Goal: Task Accomplishment & Management: Use online tool/utility

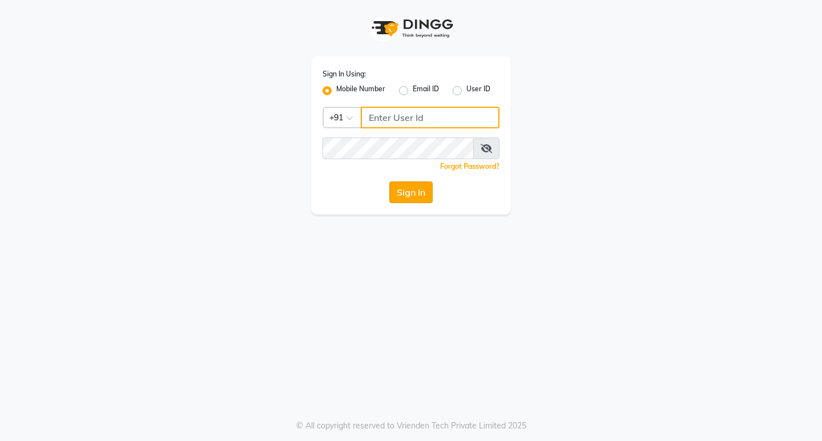
type input "8237339021"
click at [403, 192] on button "Sign In" at bounding box center [410, 193] width 43 height 22
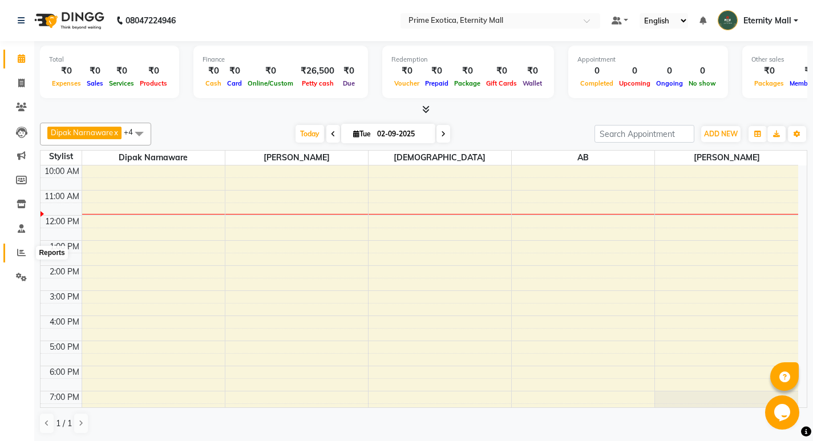
click at [27, 250] on span at bounding box center [21, 253] width 20 height 13
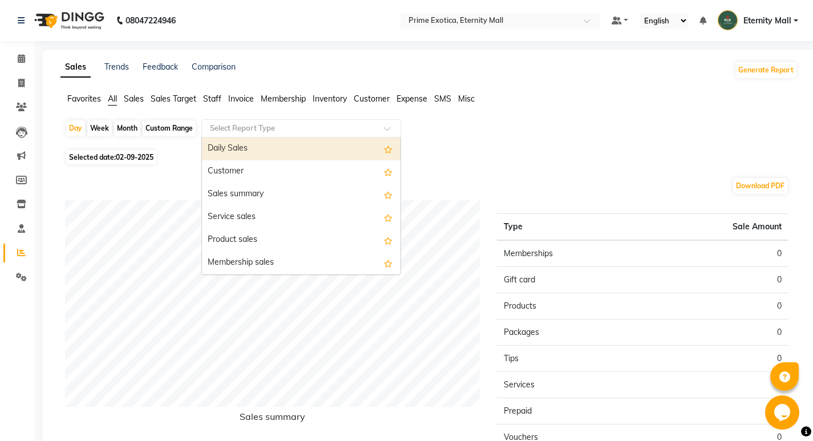
click at [282, 124] on input "text" at bounding box center [290, 128] width 164 height 11
click at [277, 130] on input "text" at bounding box center [290, 128] width 164 height 11
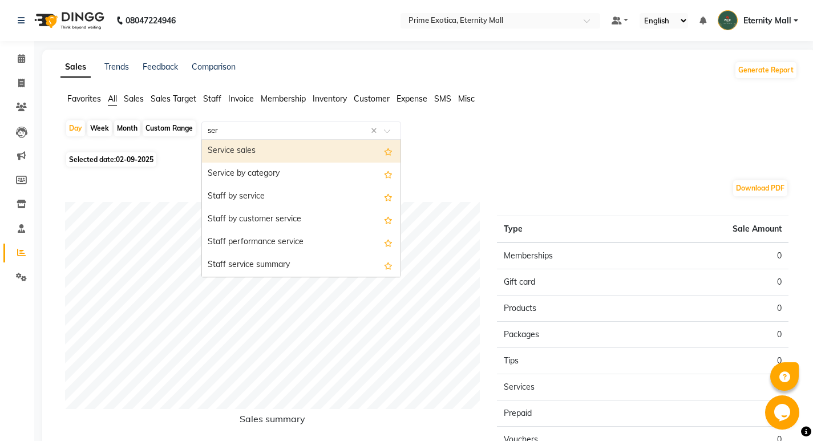
type input "serv"
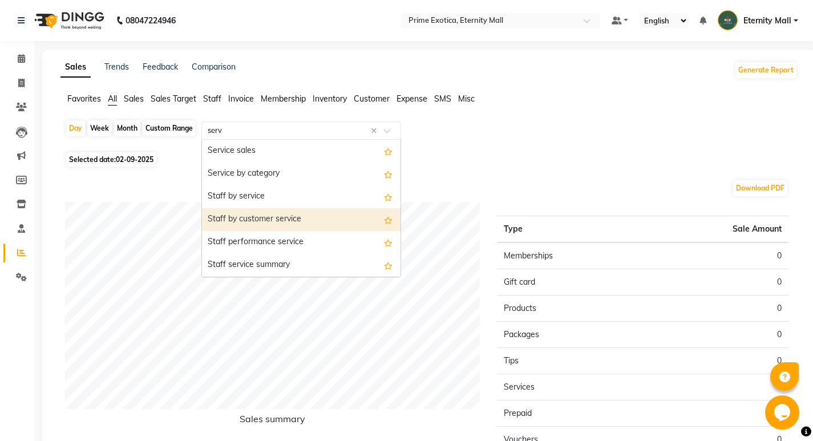
click at [297, 222] on div "Staff by customer service" at bounding box center [301, 219] width 199 height 23
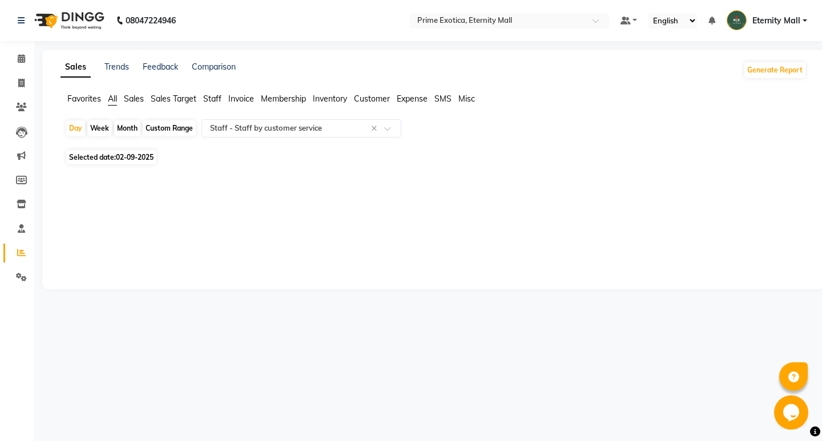
click at [142, 166] on div "Day Week Month Custom Range Select Report Type × Staff - Staff by customer serv…" at bounding box center [434, 152] width 746 height 67
click at [146, 157] on span "02-09-2025" at bounding box center [135, 157] width 38 height 9
select select "9"
select select "2025"
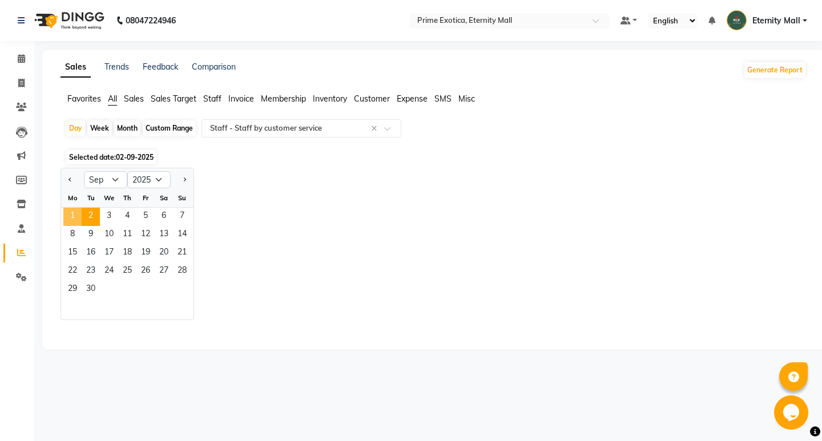
click at [73, 212] on span "1" at bounding box center [72, 217] width 18 height 18
select select "filtered_report"
select select "csv"
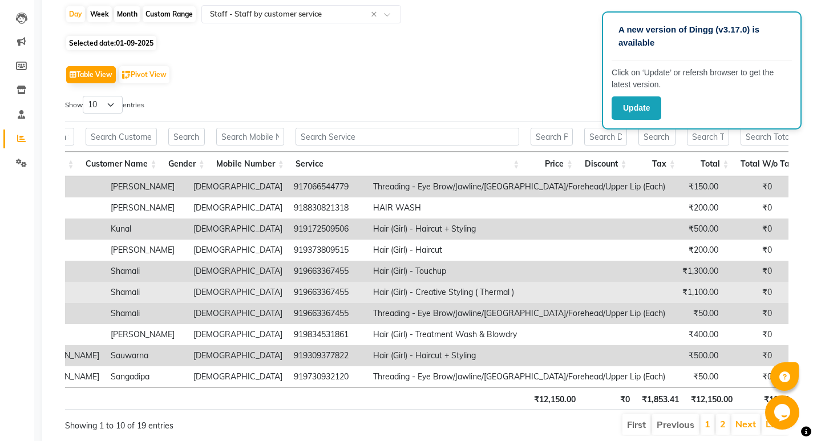
scroll to position [164, 0]
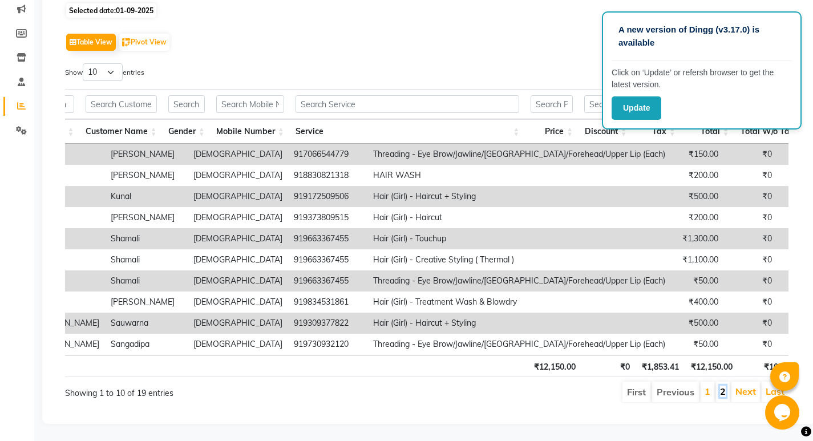
click at [724, 386] on link "2" at bounding box center [723, 391] width 6 height 11
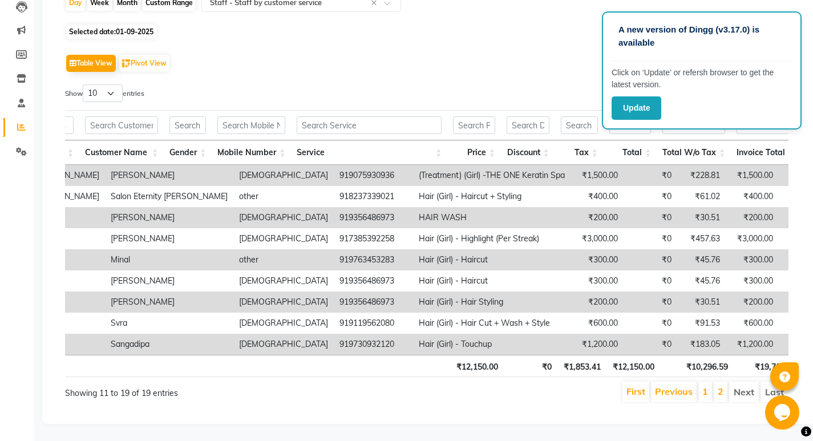
scroll to position [143, 0]
click at [703, 386] on link "1" at bounding box center [706, 391] width 6 height 11
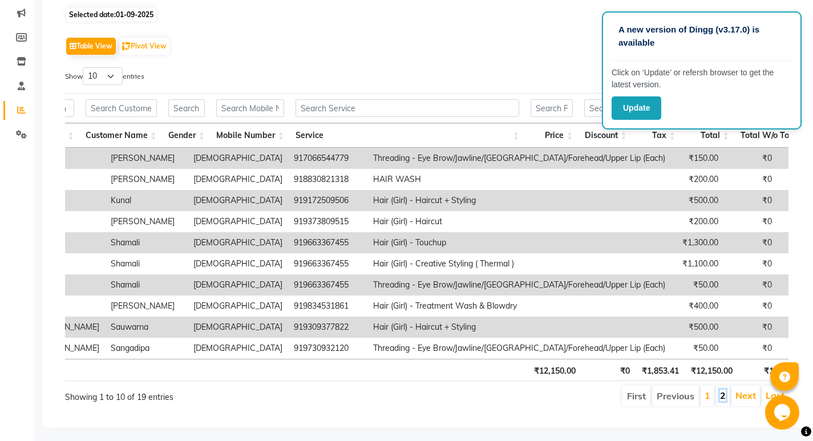
click at [722, 401] on link "2" at bounding box center [723, 395] width 6 height 11
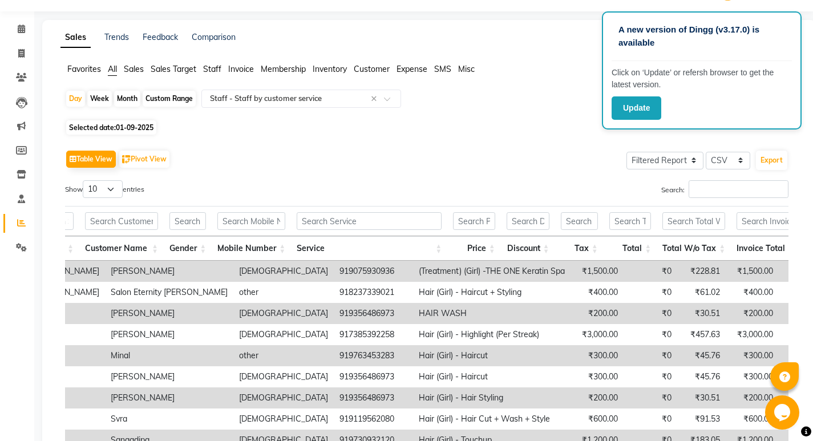
scroll to position [29, 0]
click at [112, 68] on span "All" at bounding box center [112, 70] width 9 height 10
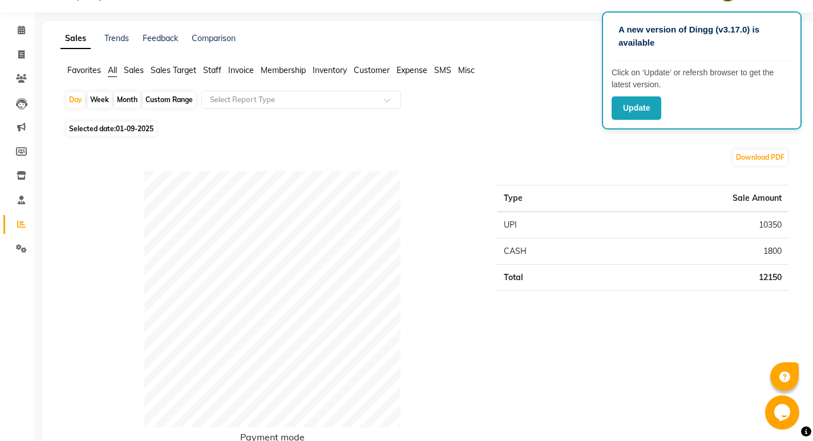
click at [88, 127] on span "Selected date: [DATE]" at bounding box center [111, 129] width 90 height 14
select select "9"
select select "2025"
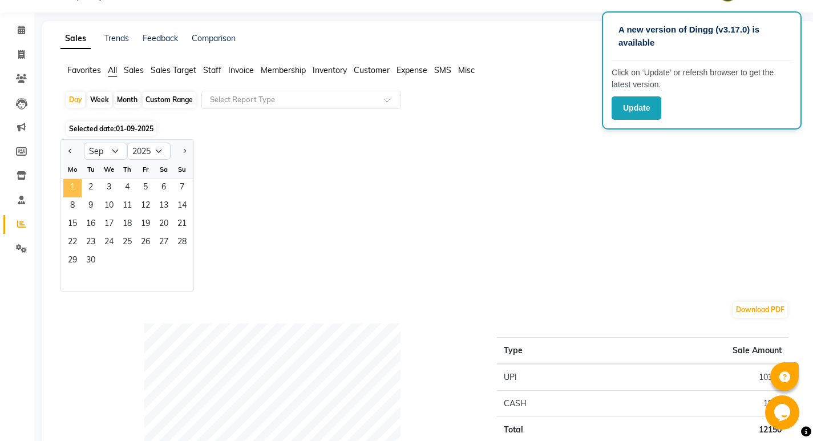
click at [71, 184] on span "1" at bounding box center [72, 188] width 18 height 18
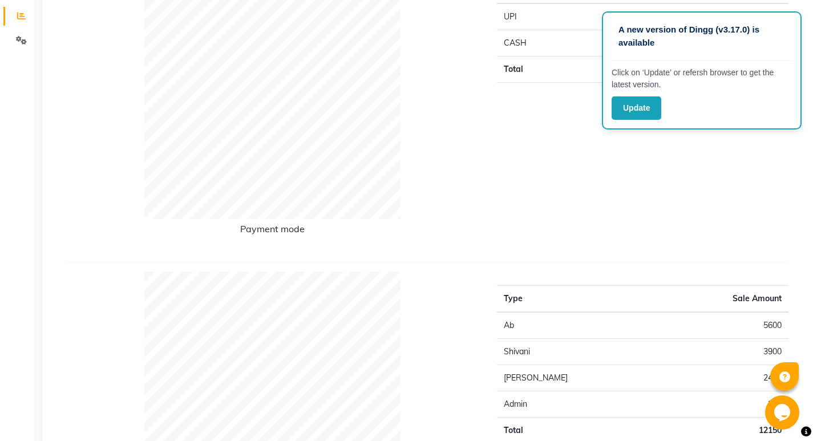
scroll to position [257, 0]
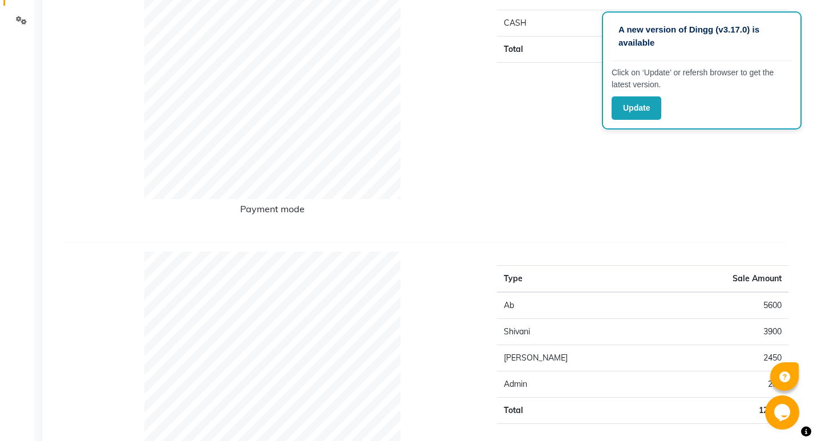
click at [659, 272] on th "Sale Amount" at bounding box center [724, 279] width 130 height 27
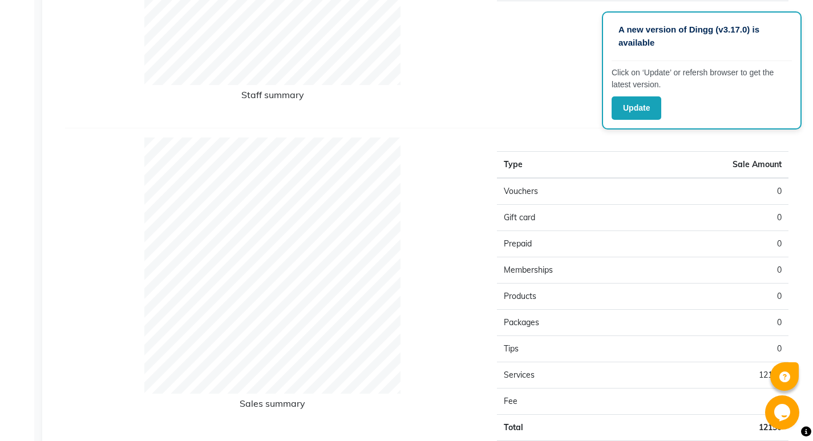
scroll to position [714, 0]
